Goal: Transaction & Acquisition: Obtain resource

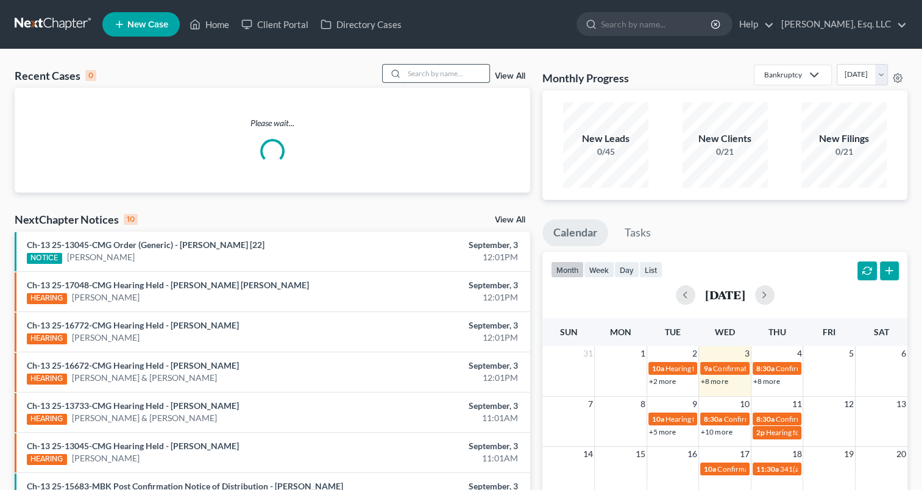
click at [424, 72] on input "search" at bounding box center [446, 74] width 85 height 18
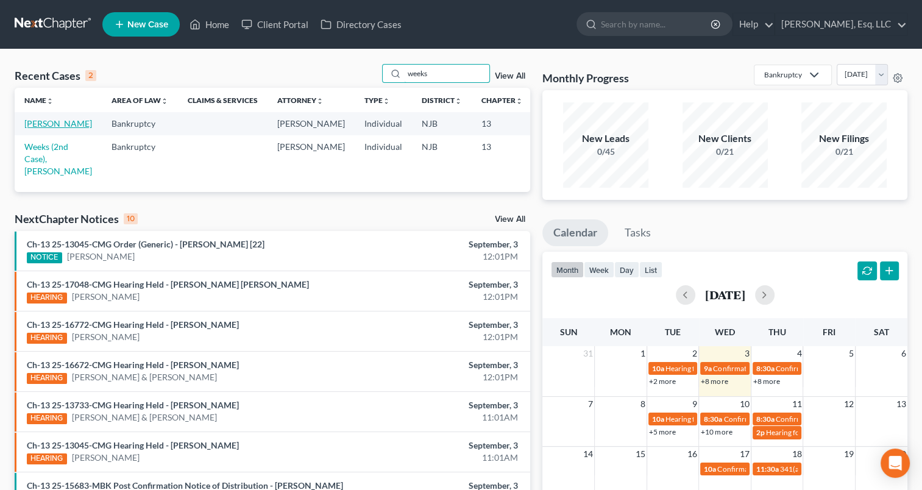
type input "weeks"
click at [32, 129] on link "[PERSON_NAME]" at bounding box center [58, 123] width 68 height 10
select select "1"
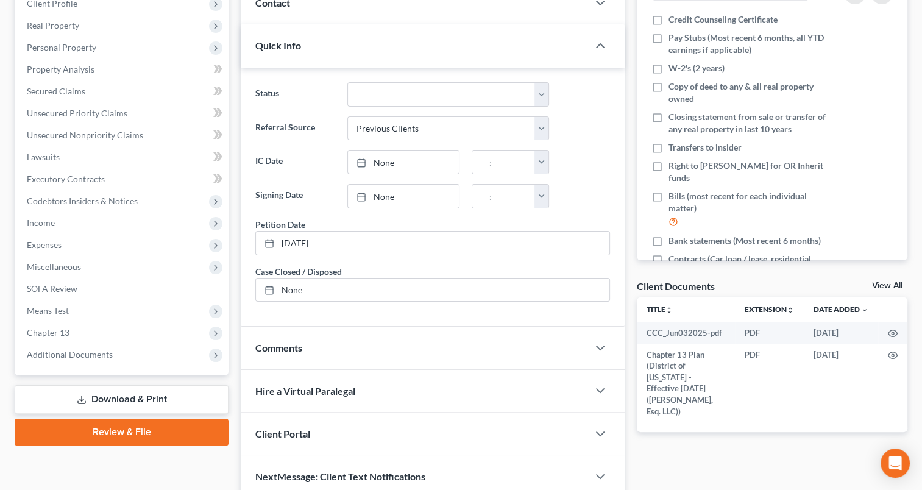
scroll to position [185, 0]
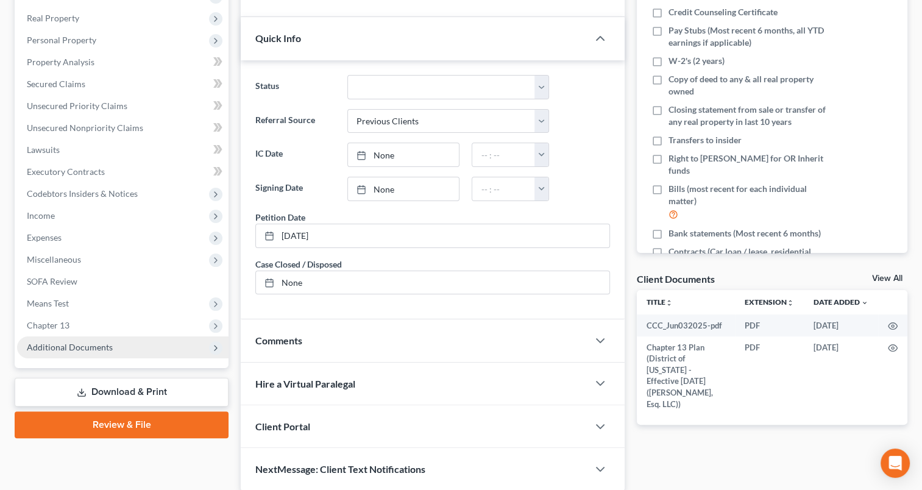
click at [58, 346] on span "Additional Documents" at bounding box center [70, 347] width 86 height 10
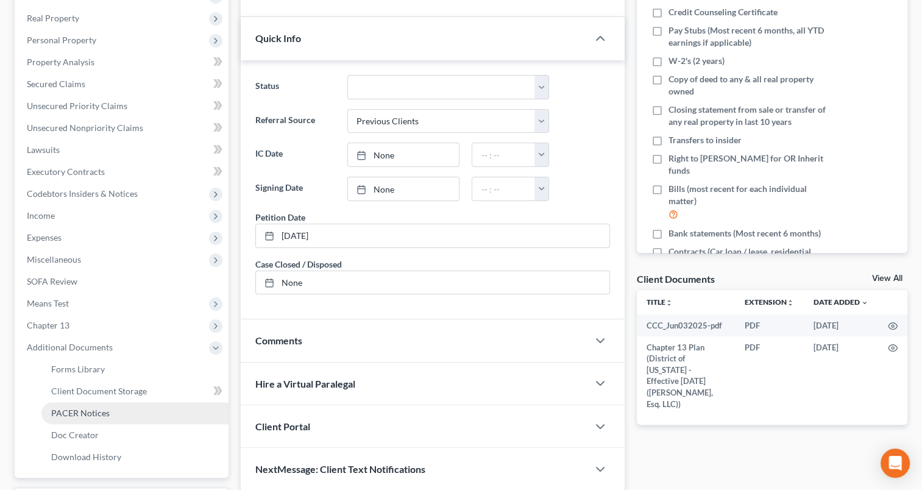
click at [60, 412] on span "PACER Notices" at bounding box center [80, 413] width 58 height 10
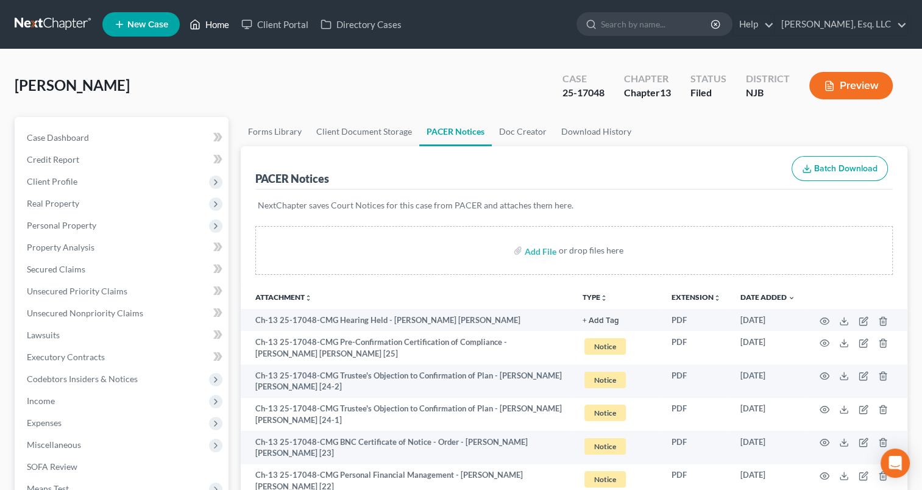
click at [223, 32] on link "Home" at bounding box center [209, 24] width 52 height 22
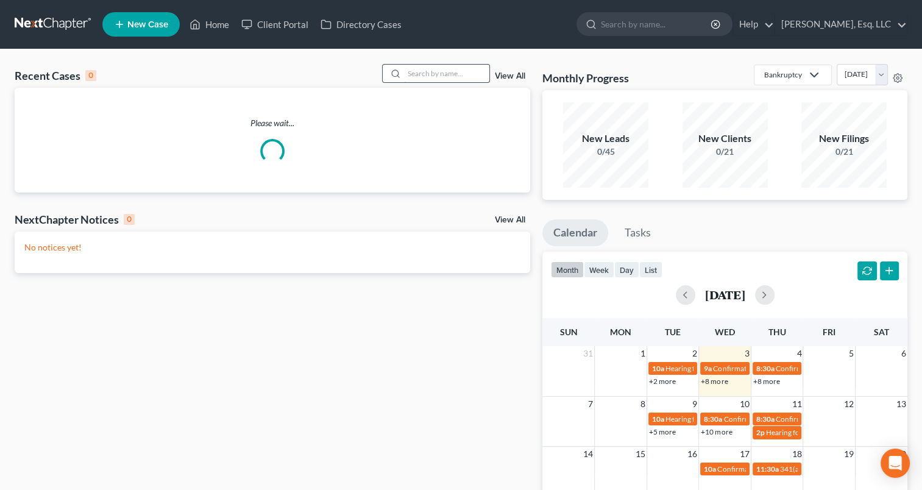
click at [433, 78] on input "search" at bounding box center [446, 74] width 85 height 18
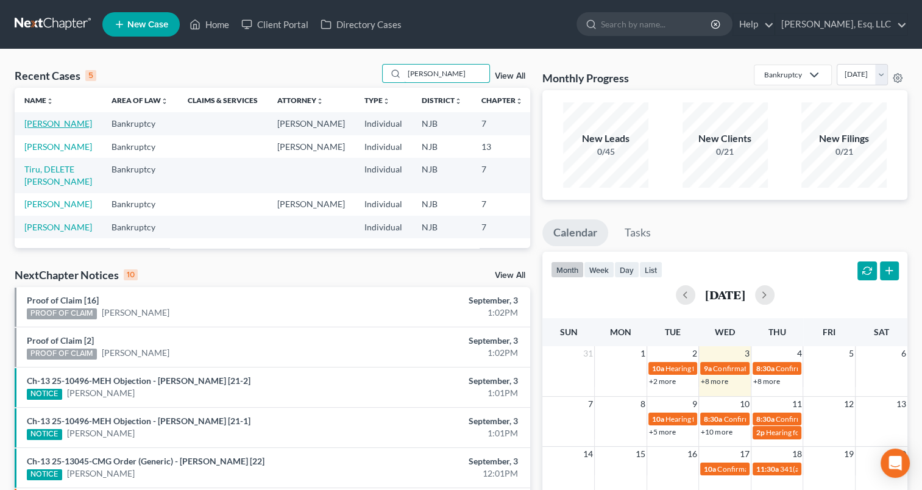
type input "[PERSON_NAME]"
click at [57, 129] on link "[PERSON_NAME]" at bounding box center [58, 123] width 68 height 10
select select "0"
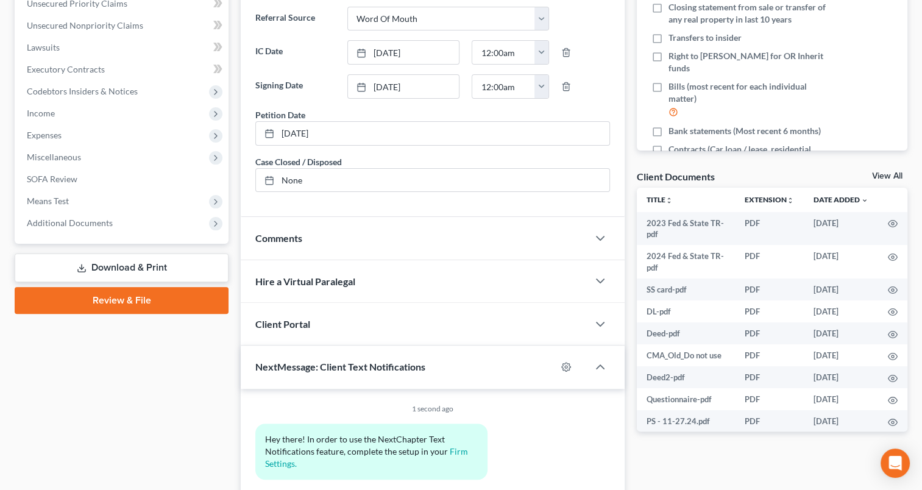
scroll to position [302, 0]
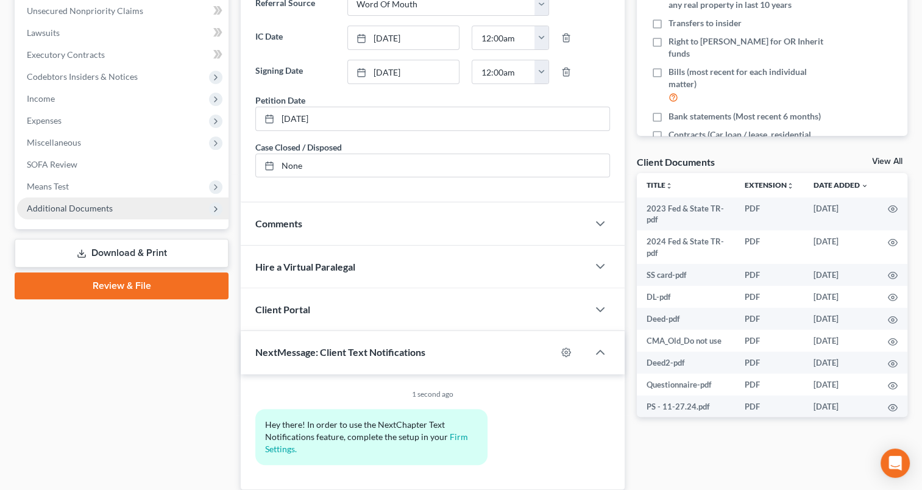
click at [91, 215] on span "Additional Documents" at bounding box center [122, 208] width 211 height 22
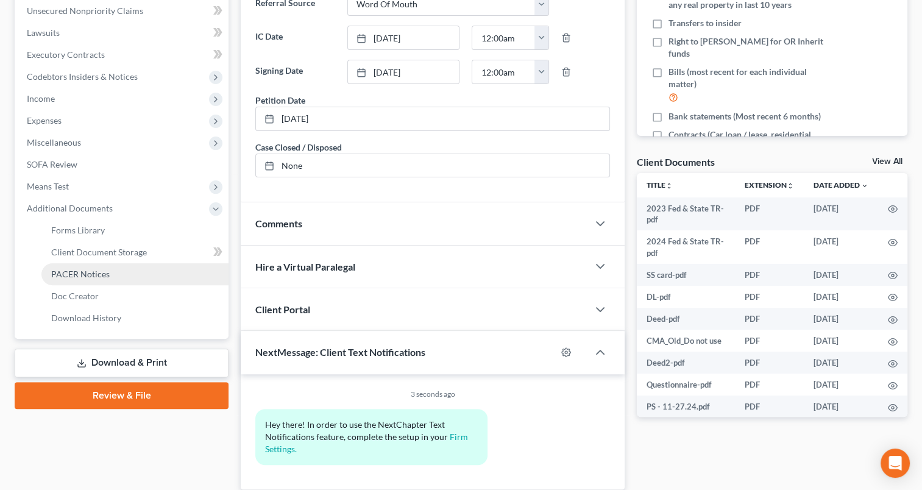
click at [97, 279] on link "PACER Notices" at bounding box center [134, 274] width 187 height 22
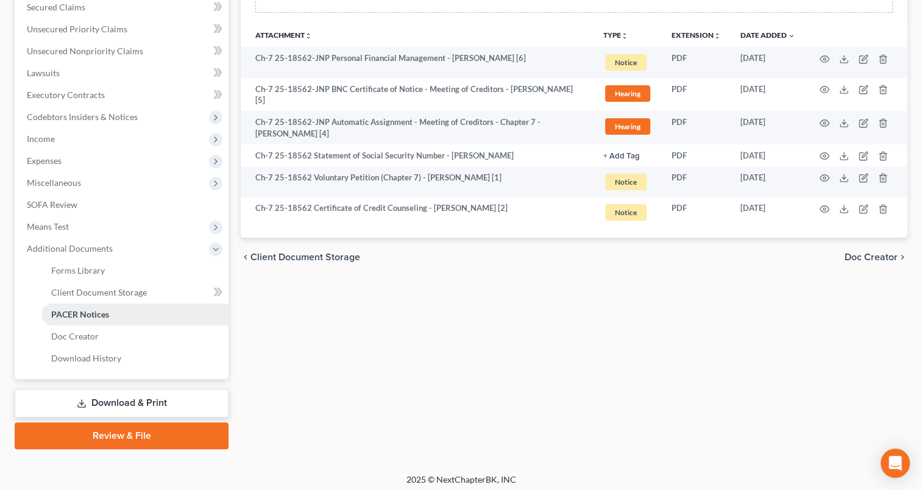
scroll to position [264, 0]
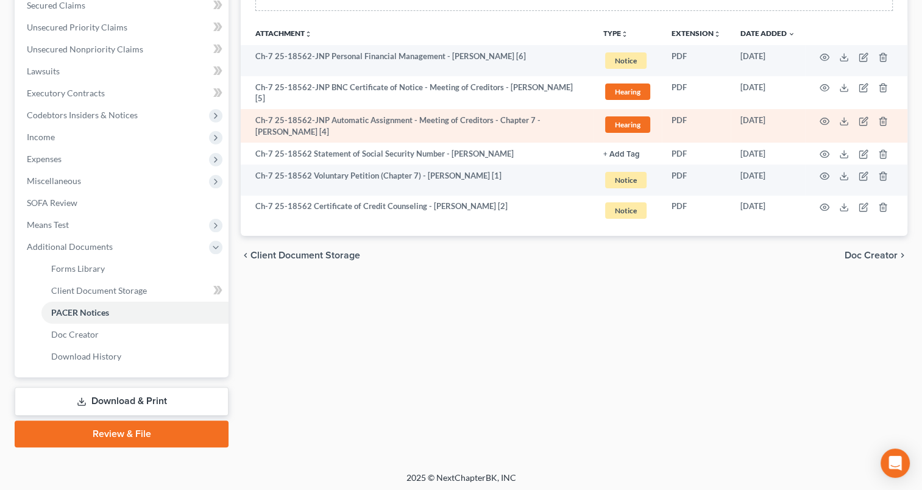
click at [498, 127] on td "Ch-7 25-18562-JNP Automatic Assignment - Meeting of Creditors - Chapter 7 - [PE…" at bounding box center [417, 126] width 353 height 34
click at [842, 119] on icon at bounding box center [844, 121] width 10 height 10
